Goal: Register for event/course

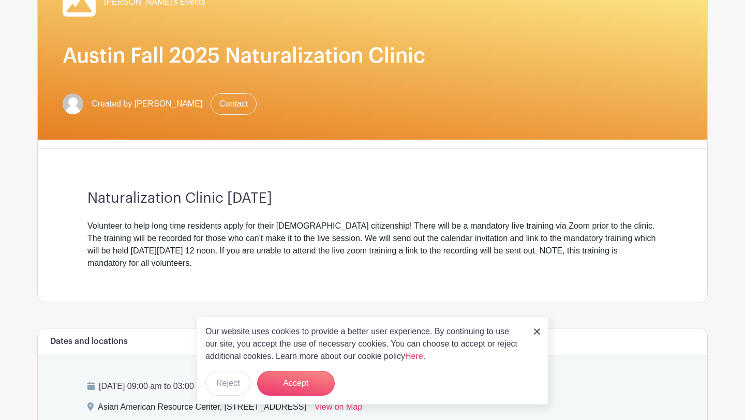
click at [537, 331] on img at bounding box center [537, 331] width 6 height 6
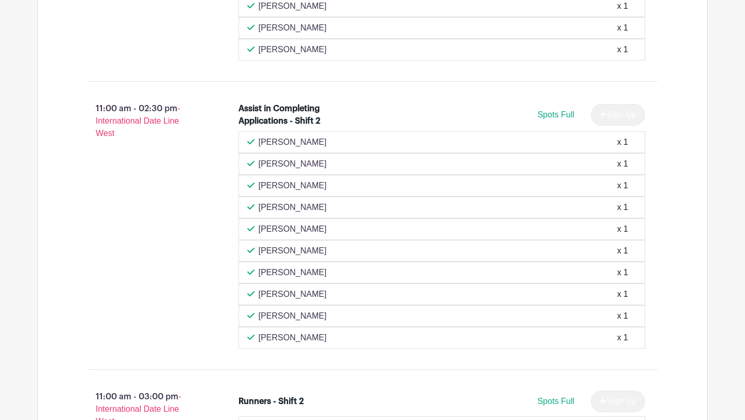
scroll to position [1394, 0]
drag, startPoint x: 259, startPoint y: 209, endPoint x: 297, endPoint y: 206, distance: 38.9
click at [297, 206] on div "[PERSON_NAME] x 1" at bounding box center [441, 208] width 389 height 12
copy p "[PERSON_NAME]"
drag, startPoint x: 295, startPoint y: 204, endPoint x: 450, endPoint y: 20, distance: 240.7
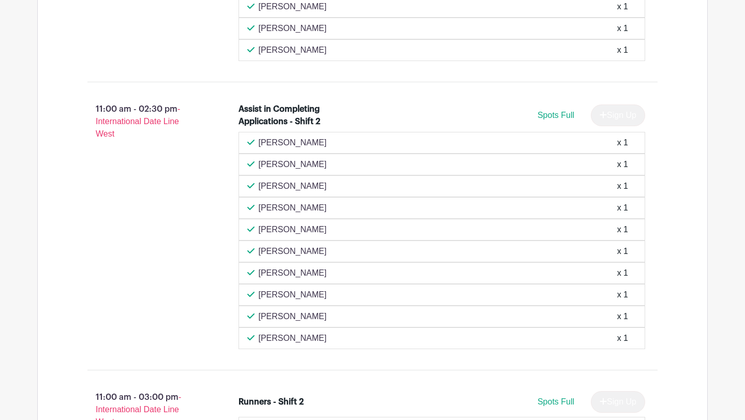
click at [379, 214] on div "[PERSON_NAME] x 1" at bounding box center [441, 208] width 389 height 12
drag, startPoint x: 260, startPoint y: 231, endPoint x: 317, endPoint y: 230, distance: 57.9
click at [317, 230] on div "[PERSON_NAME] x 1" at bounding box center [441, 229] width 389 height 12
copy p "[PERSON_NAME]"
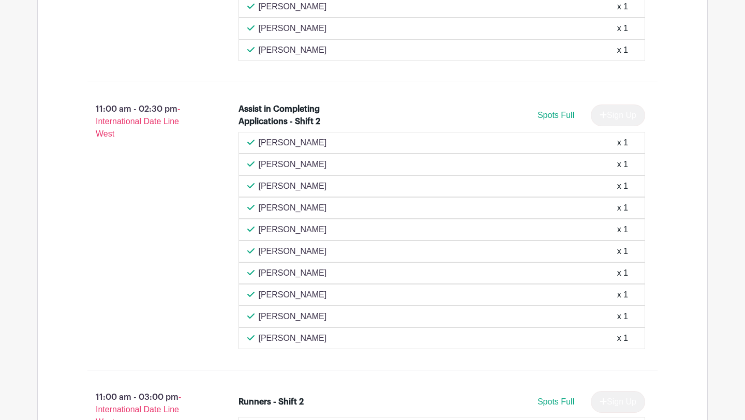
drag, startPoint x: 301, startPoint y: 229, endPoint x: 528, endPoint y: 4, distance: 319.5
click at [381, 117] on div "Spots Full Sign Up" at bounding box center [492, 115] width 305 height 22
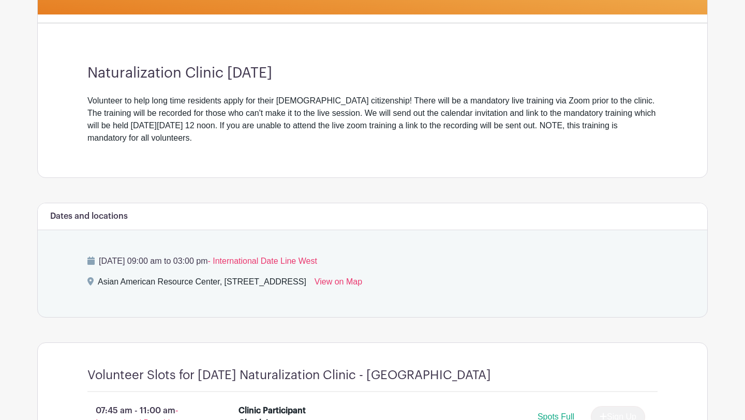
scroll to position [251, 0]
